Goal: Information Seeking & Learning: Ask a question

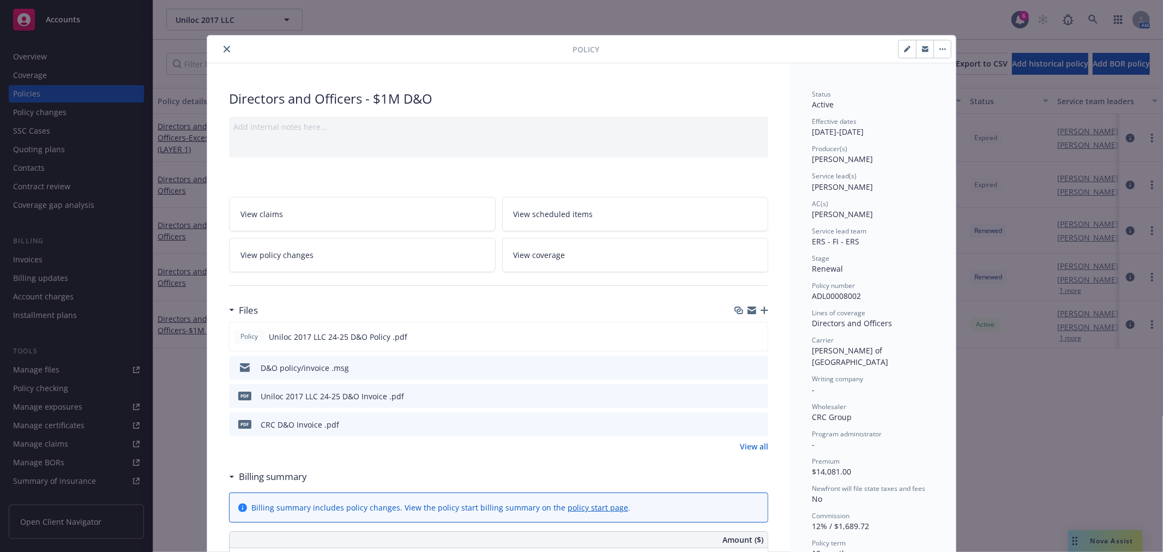
scroll to position [33, 0]
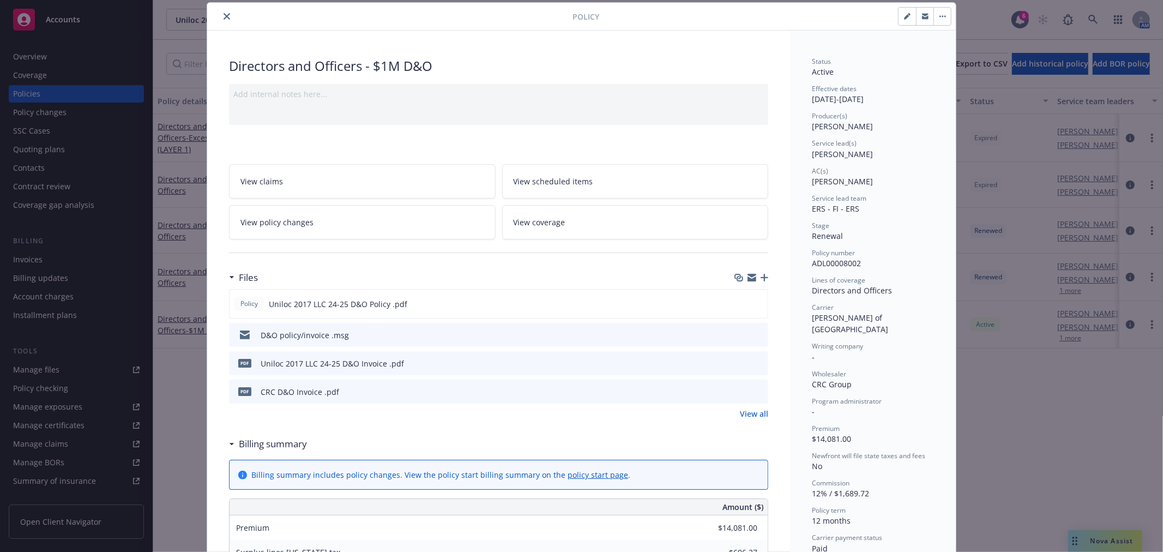
click at [224, 14] on icon "close" at bounding box center [227, 16] width 7 height 7
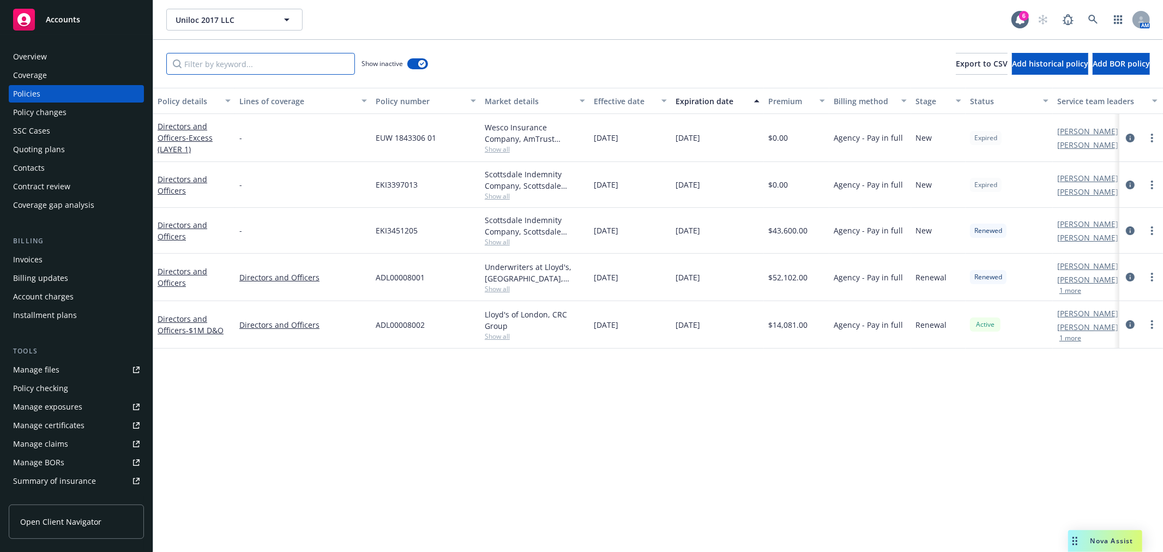
click at [276, 62] on input "Filter by keyword..." at bounding box center [260, 64] width 189 height 22
click at [1088, 20] on icon at bounding box center [1092, 19] width 9 height 9
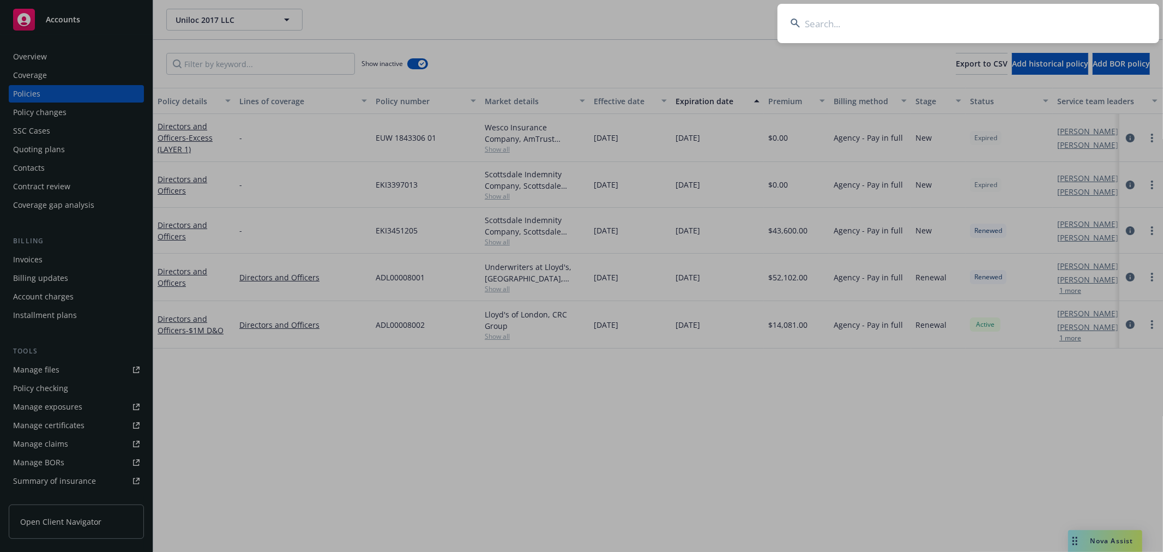
click at [906, 33] on input at bounding box center [969, 23] width 382 height 39
type input "booknook"
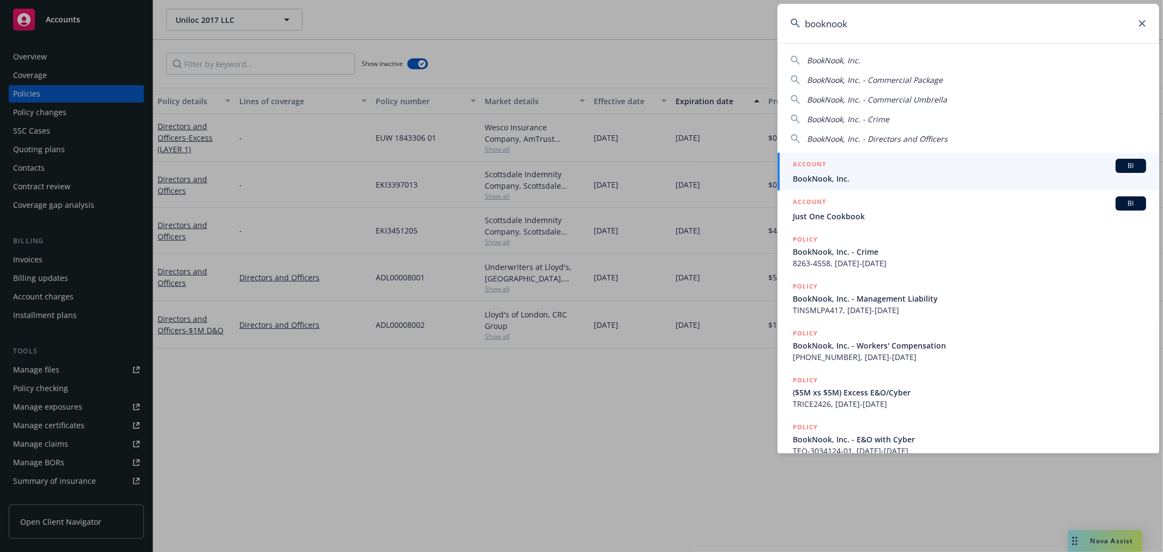
click at [907, 170] on div "ACCOUNT BI" at bounding box center [969, 166] width 353 height 14
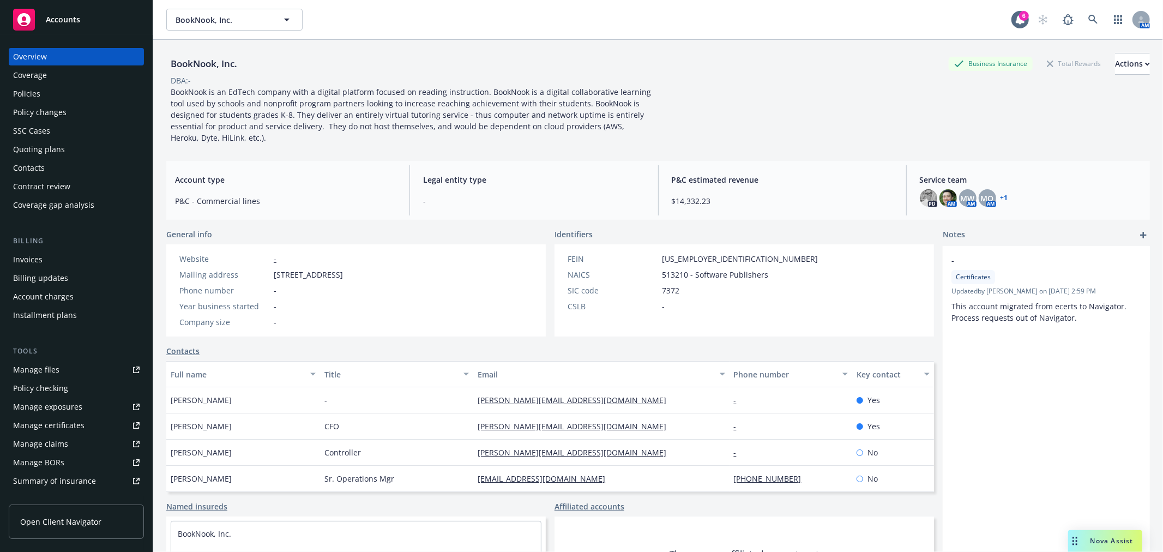
click at [35, 92] on div "Policies" at bounding box center [26, 93] width 27 height 17
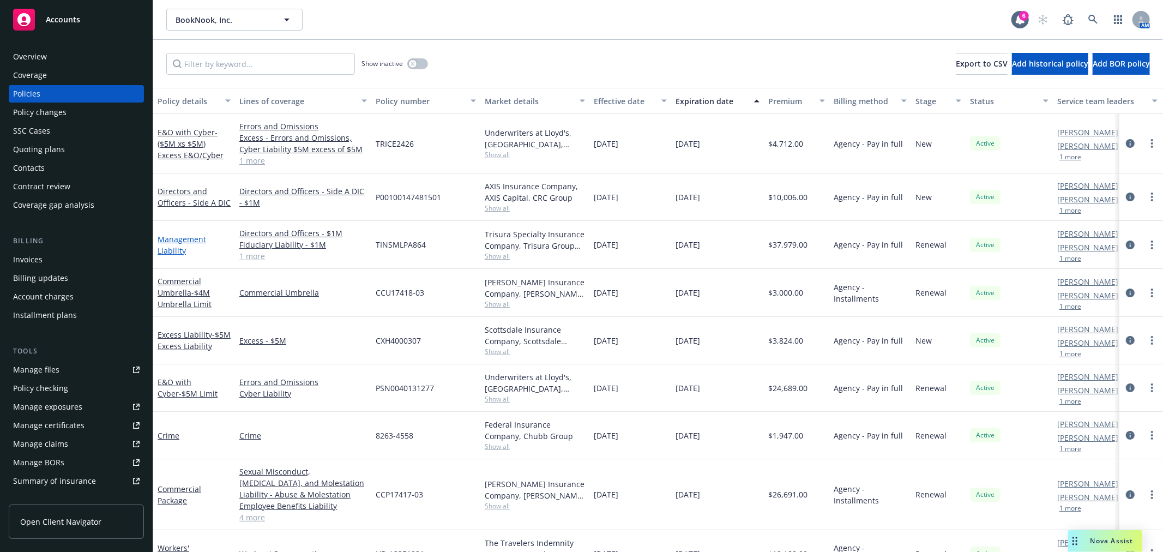
click at [180, 236] on link "Management Liability" at bounding box center [182, 245] width 49 height 22
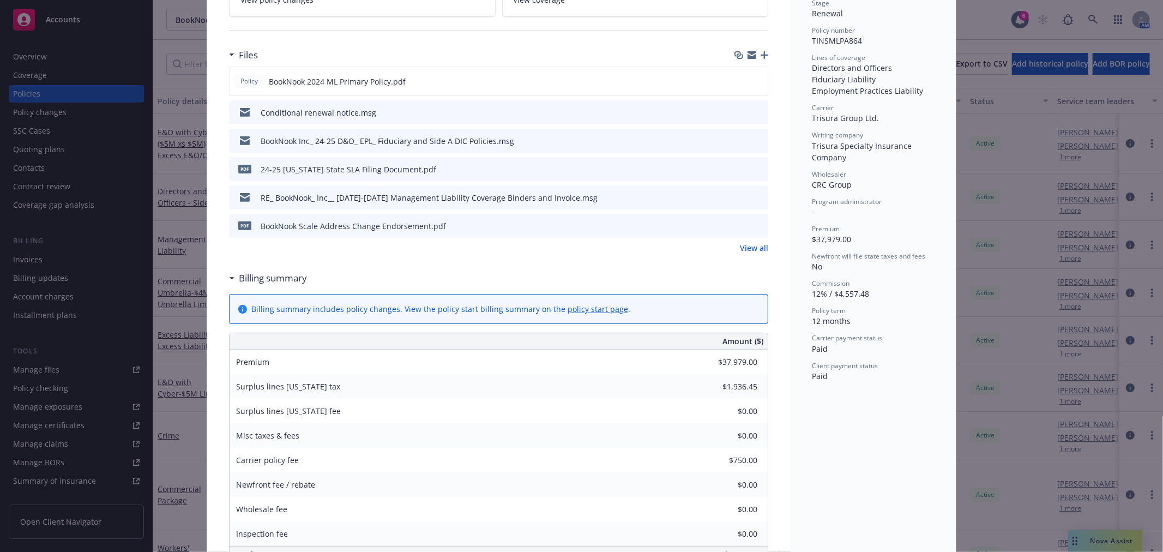
scroll to position [242, 0]
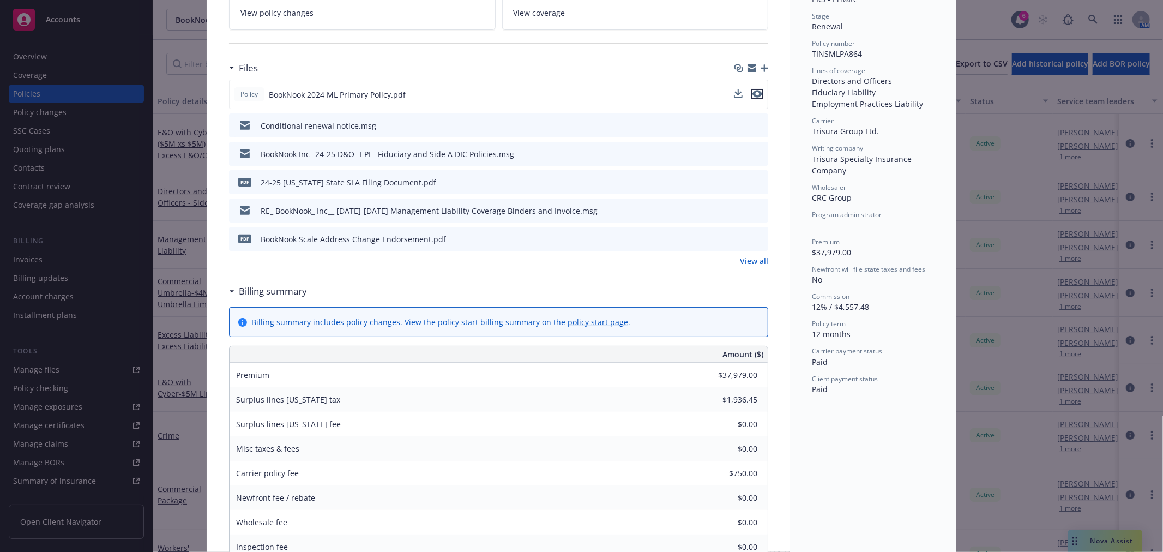
click at [754, 92] on icon "preview file" at bounding box center [758, 94] width 10 height 8
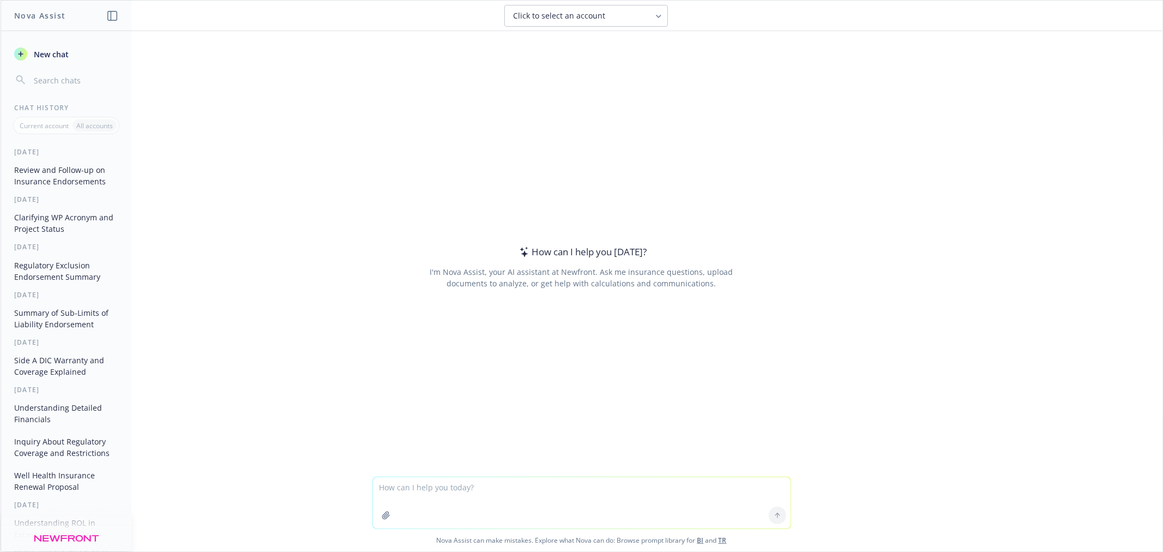
click at [407, 478] on textarea at bounding box center [582, 502] width 418 height 51
type textarea "what is wind up endorsement for D&O"
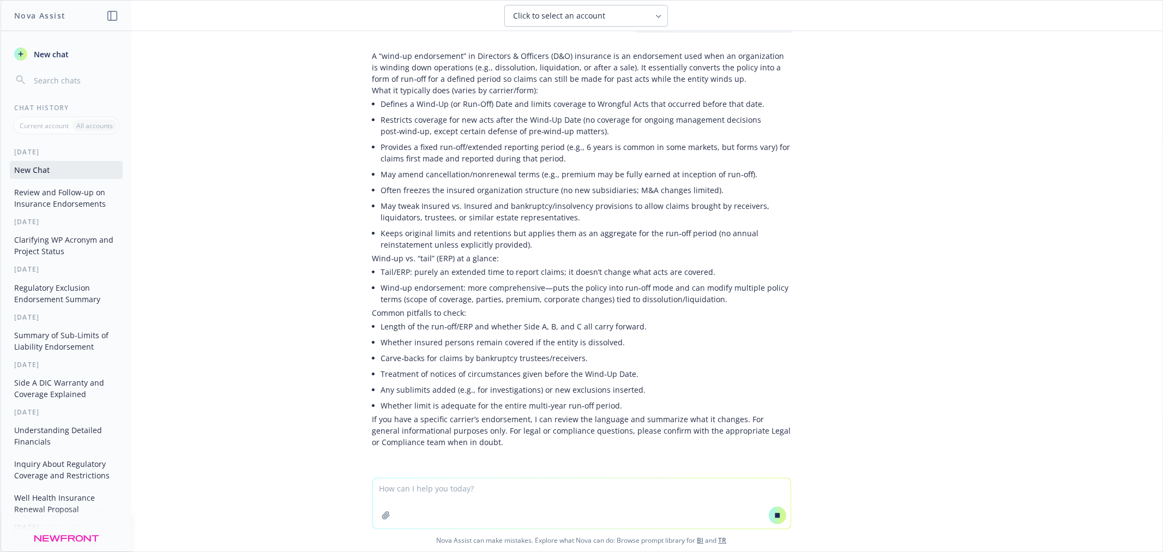
scroll to position [47, 0]
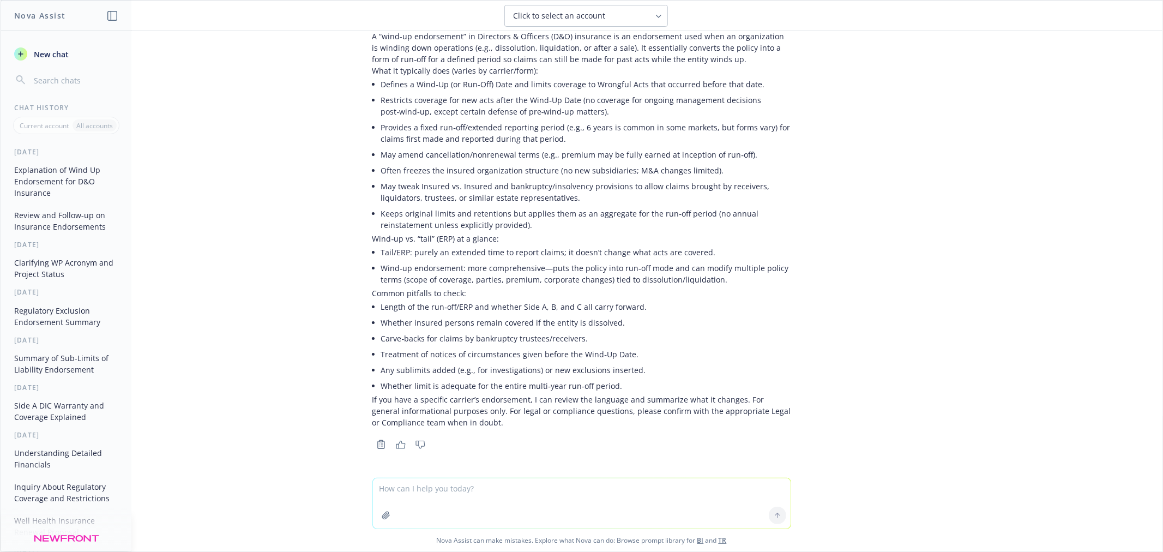
click at [404, 495] on textarea at bounding box center [582, 503] width 418 height 50
type textarea "what does it mean if carrier adds a wind up endorsemnt naming an individual"
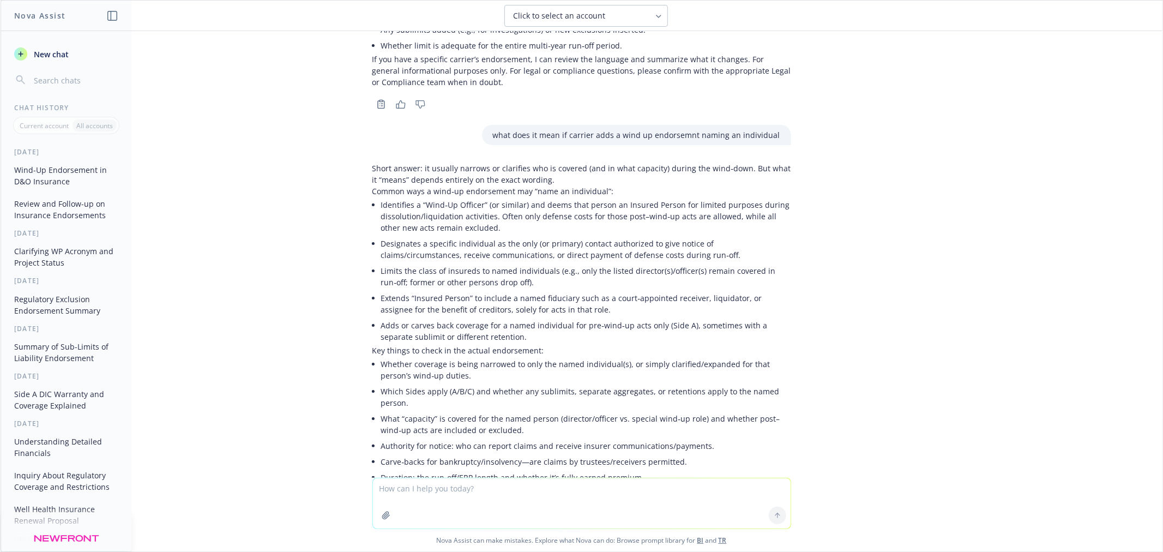
scroll to position [297, 0]
